Goal: Obtain resource: Download file/media

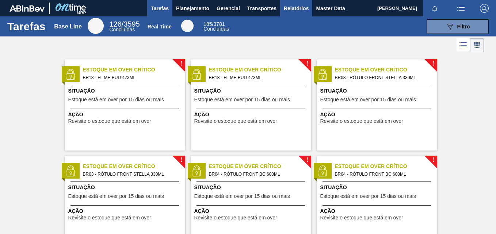
click at [300, 7] on span "Relatórios" at bounding box center [296, 8] width 25 height 9
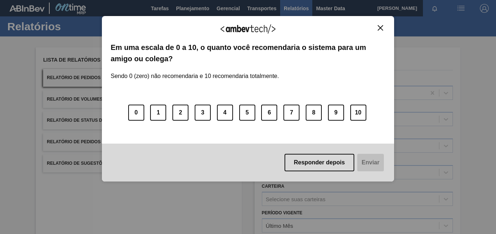
click at [382, 25] on img "Close" at bounding box center [379, 27] width 5 height 5
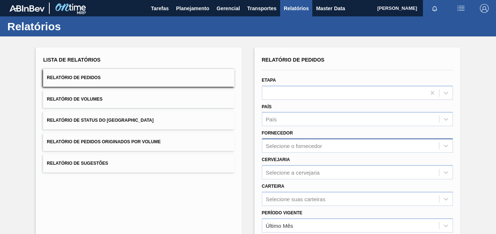
click at [298, 144] on div "Selecione o fornecedor" at bounding box center [357, 146] width 191 height 14
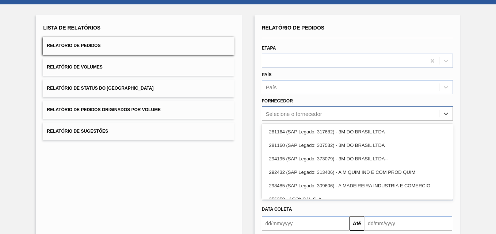
scroll to position [34, 0]
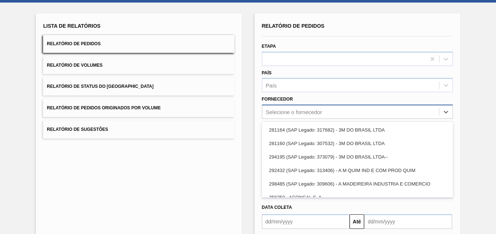
paste input "327858"
type input "327858"
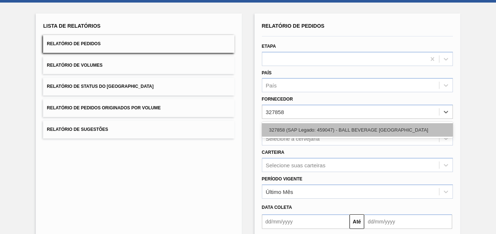
click at [299, 126] on div "327858 (SAP Legado: 459047) - BALL BEVERAGE [GEOGRAPHIC_DATA]" at bounding box center [357, 130] width 191 height 14
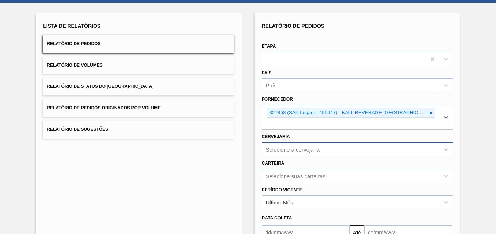
scroll to position [72, 0]
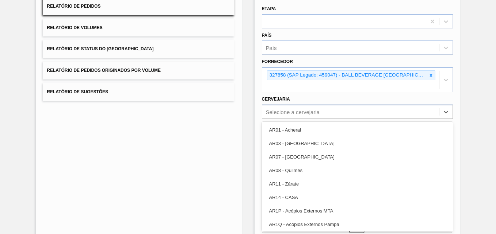
click at [281, 119] on div "option AR07 - [GEOGRAPHIC_DATA] focused, 3 of 92. 92 results available. Use Up …" at bounding box center [357, 112] width 191 height 14
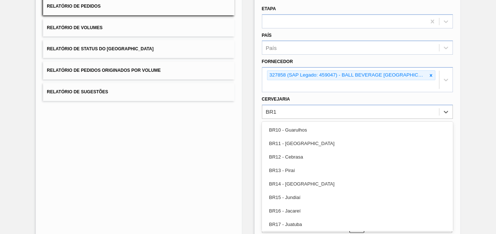
type input "BR16"
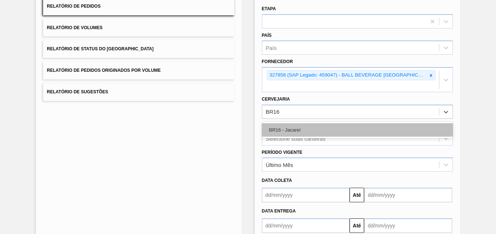
click at [299, 127] on div "BR16 - Jacareí" at bounding box center [357, 130] width 191 height 14
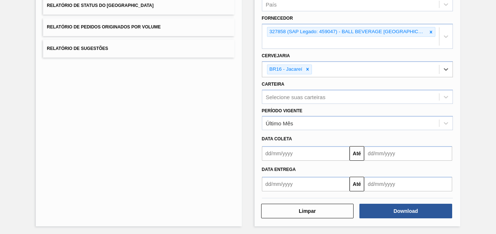
scroll to position [116, 0]
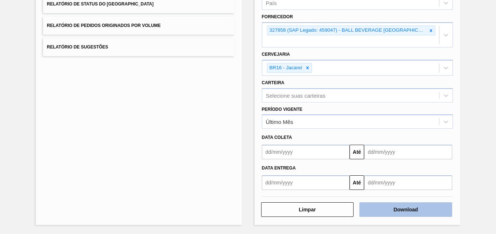
click at [417, 207] on button "Download" at bounding box center [405, 210] width 93 height 15
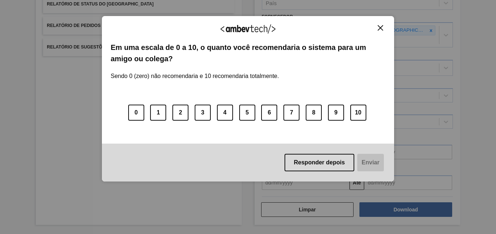
click at [379, 24] on div "Agradecemos seu feedback! Em uma escala de 0 a 10, o quanto você recomendaria o…" at bounding box center [248, 99] width 292 height 166
click at [375, 25] on div "Agradecemos seu feedback!" at bounding box center [248, 33] width 275 height 17
click at [379, 27] on img "Close" at bounding box center [379, 27] width 5 height 5
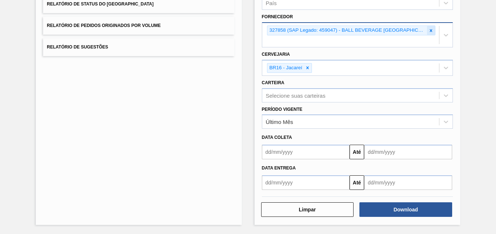
click at [430, 31] on icon at bounding box center [430, 30] width 3 height 3
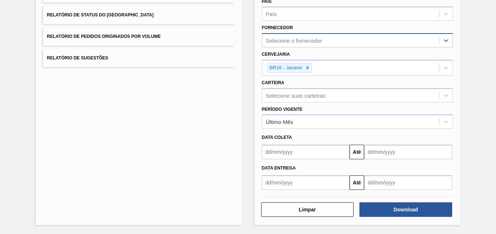
paste input "321816"
type input "321816"
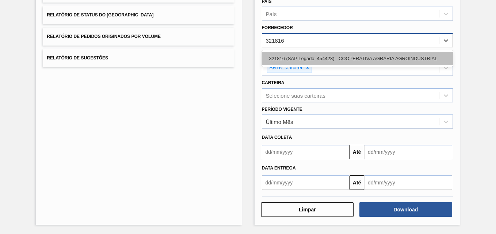
click at [296, 58] on div "321816 (SAP Legado: 454423) - COOPERATIVA AGRARIA AGROINDUSTRIAL" at bounding box center [357, 59] width 191 height 14
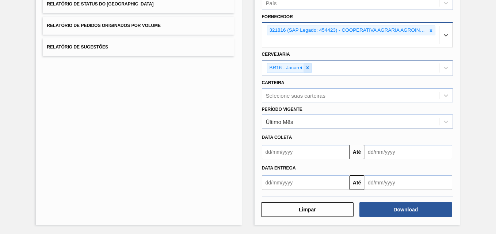
click at [308, 69] on icon at bounding box center [307, 67] width 5 height 5
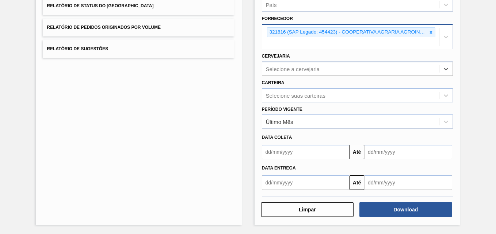
scroll to position [115, 0]
click at [286, 70] on div "Selecione a cervejaria" at bounding box center [293, 69] width 54 height 6
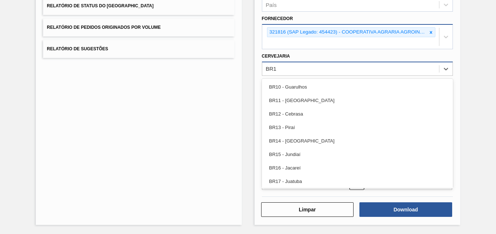
type input "BR13"
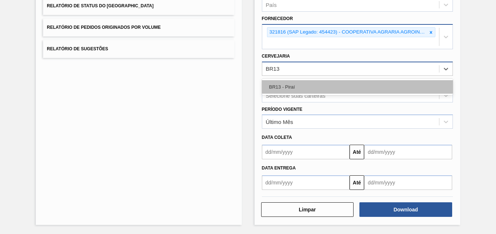
click at [325, 86] on div "BR13 - Piraí" at bounding box center [357, 87] width 191 height 14
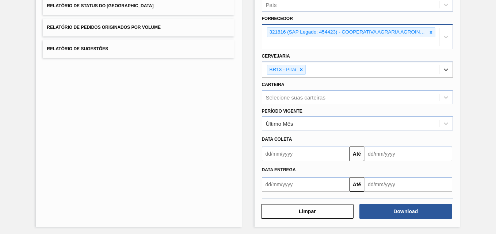
scroll to position [116, 0]
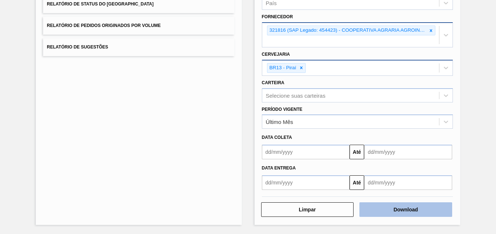
click at [389, 208] on button "Download" at bounding box center [405, 210] width 93 height 15
